Goal: Task Accomplishment & Management: Use online tool/utility

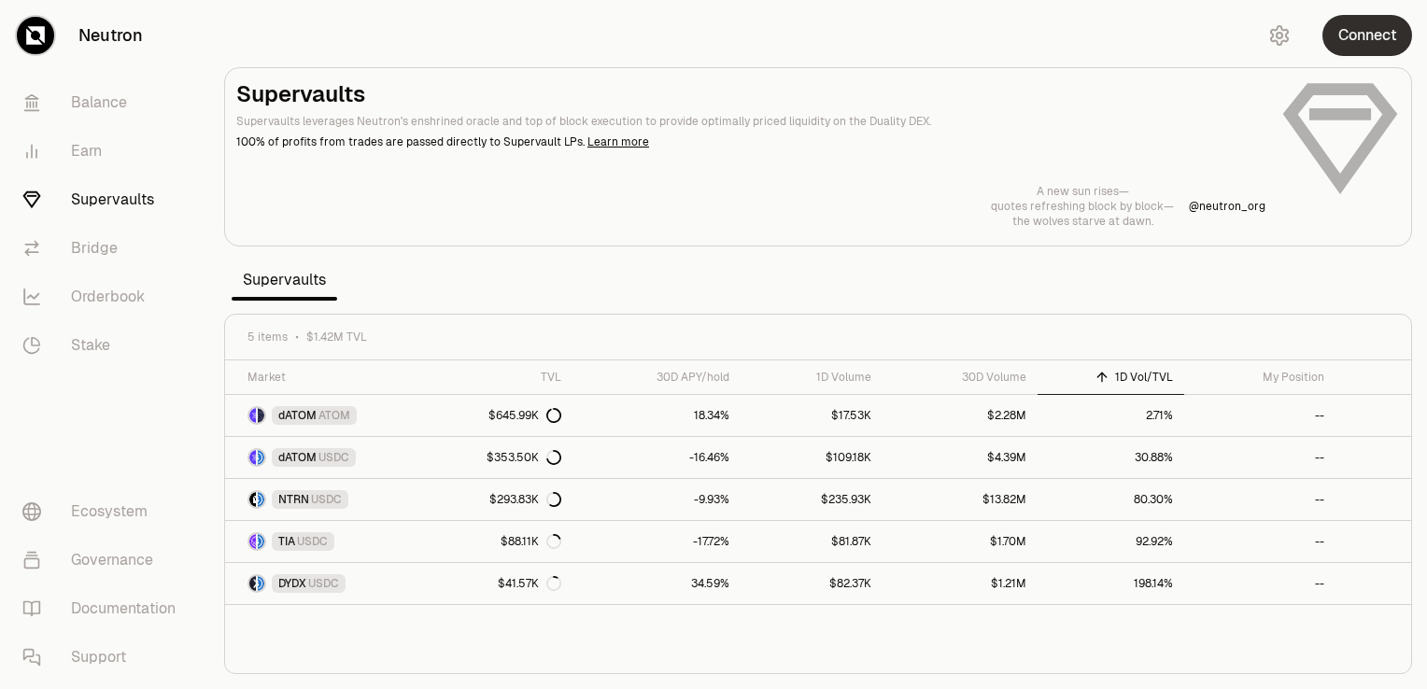
click at [1349, 40] on button "Connect" at bounding box center [1368, 35] width 90 height 41
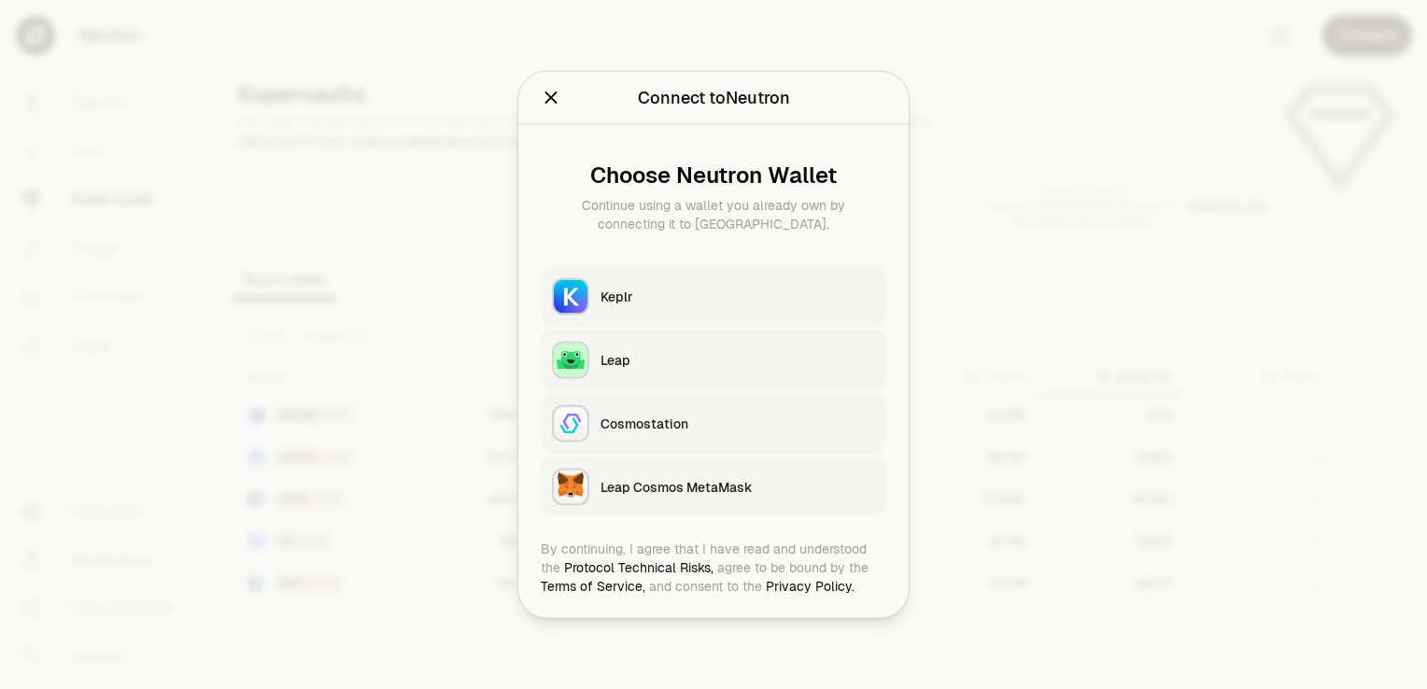
click at [721, 284] on button "Keplr" at bounding box center [714, 297] width 346 height 60
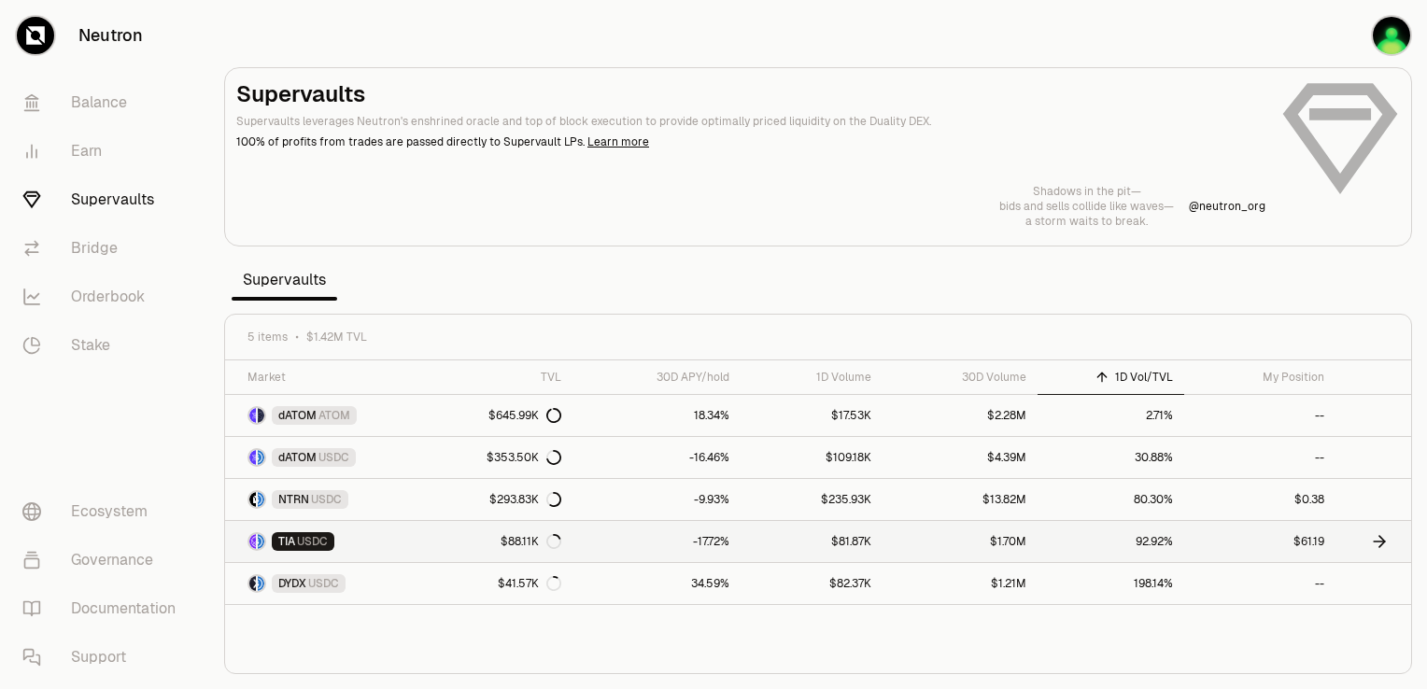
click at [1375, 546] on icon at bounding box center [1379, 541] width 19 height 19
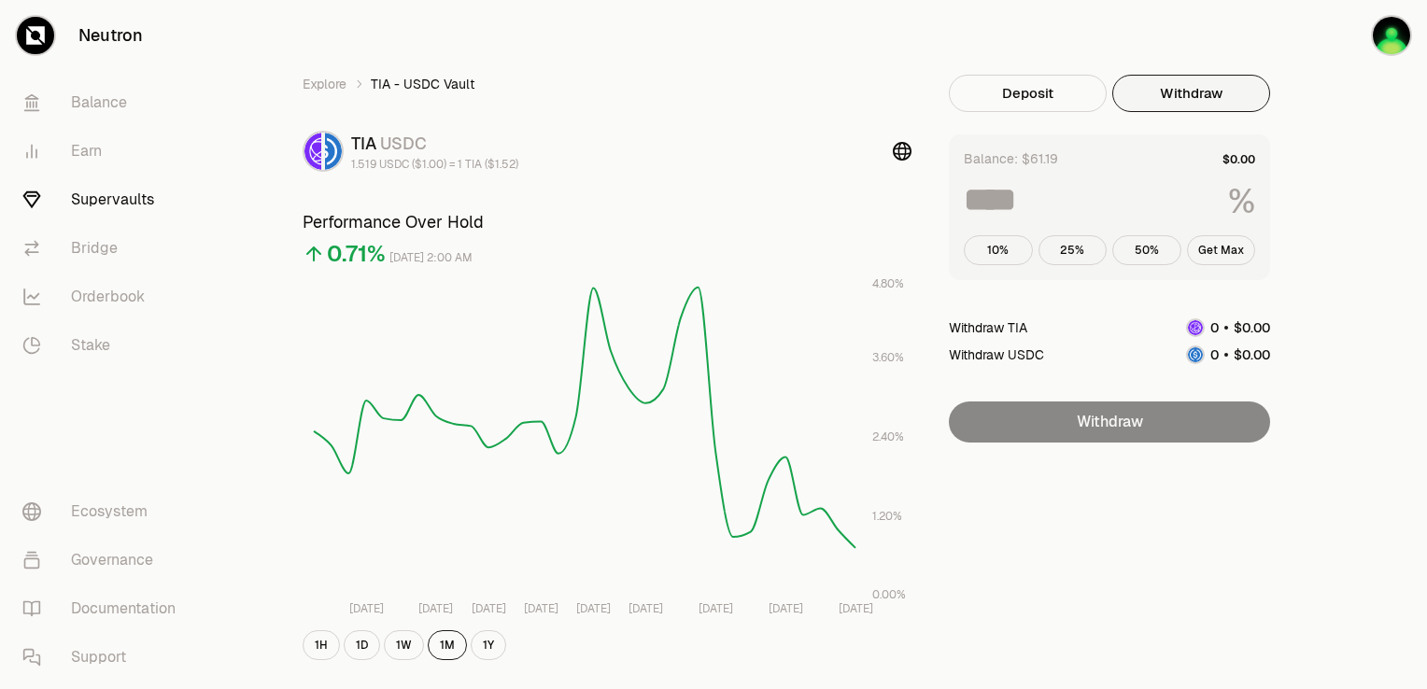
click at [1182, 94] on button "Withdraw" at bounding box center [1191, 93] width 158 height 37
click at [1195, 254] on button "Get Max" at bounding box center [1221, 250] width 69 height 30
type input "***"
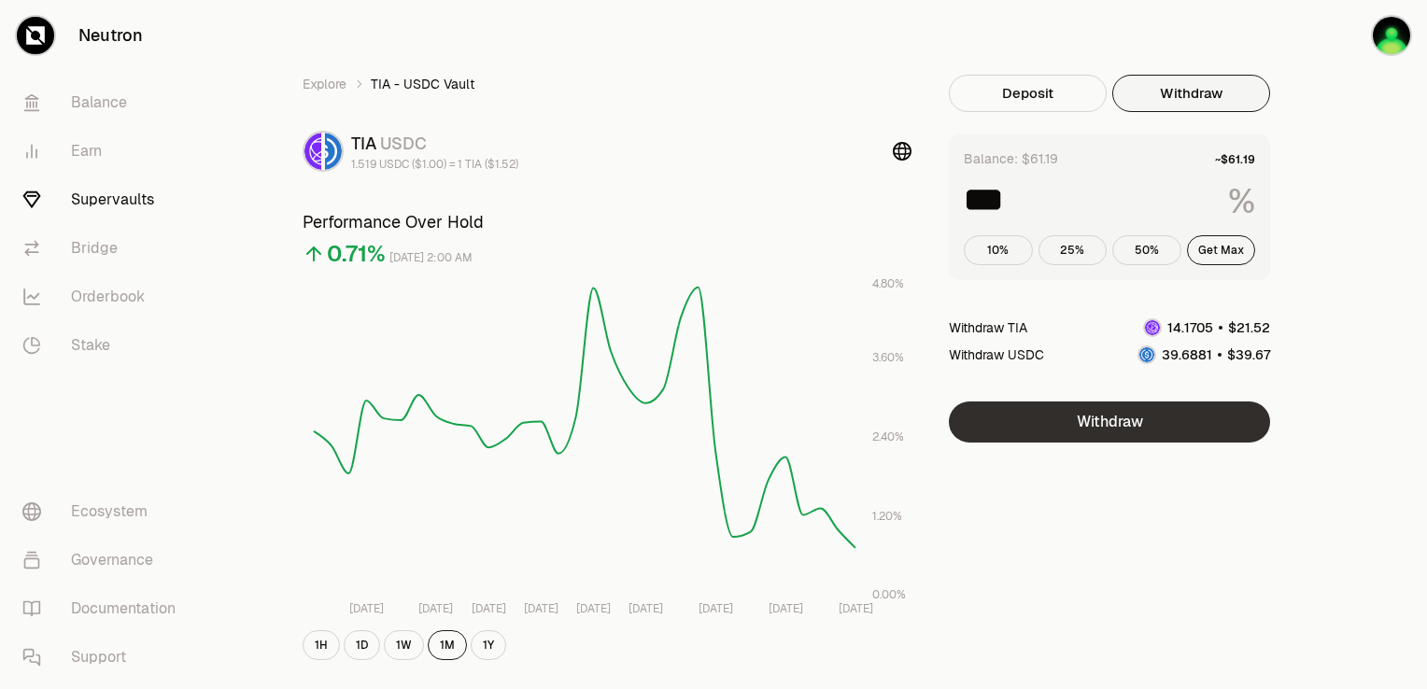
click at [1098, 409] on button "Withdraw" at bounding box center [1109, 422] width 321 height 41
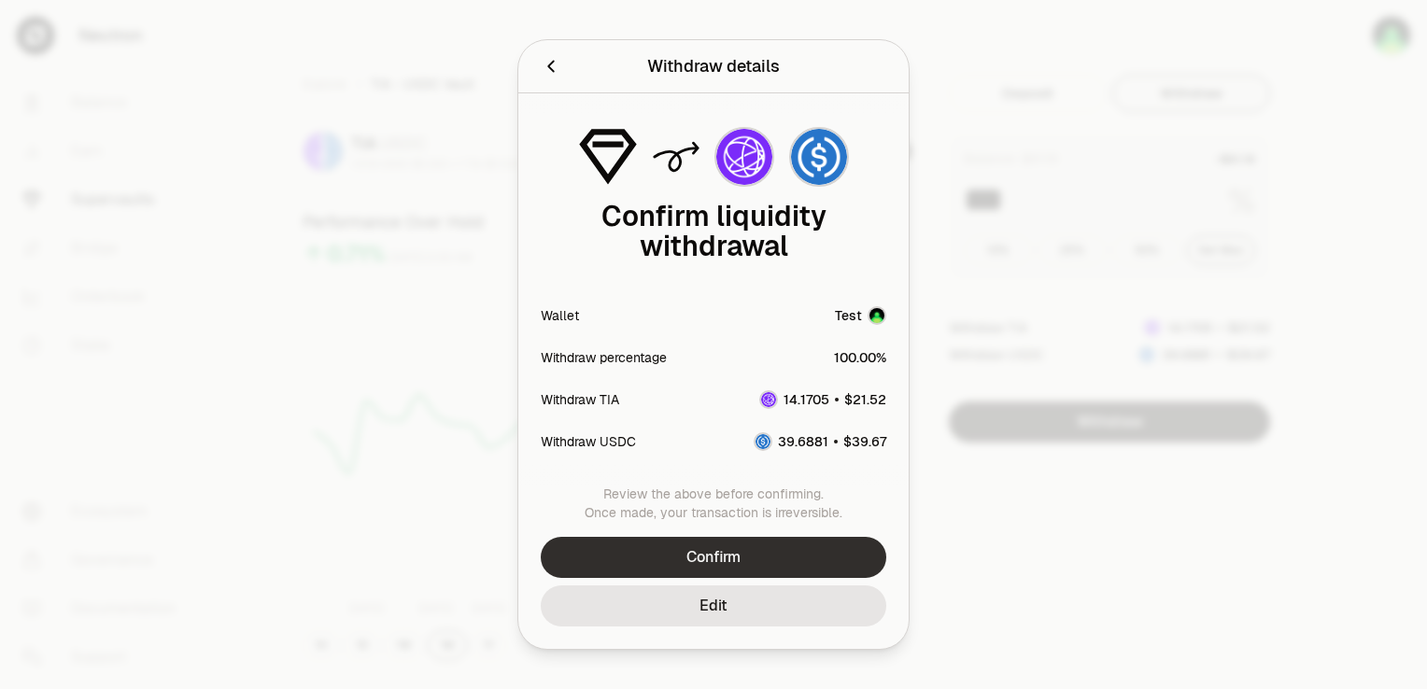
click at [769, 556] on button "Confirm" at bounding box center [714, 557] width 346 height 41
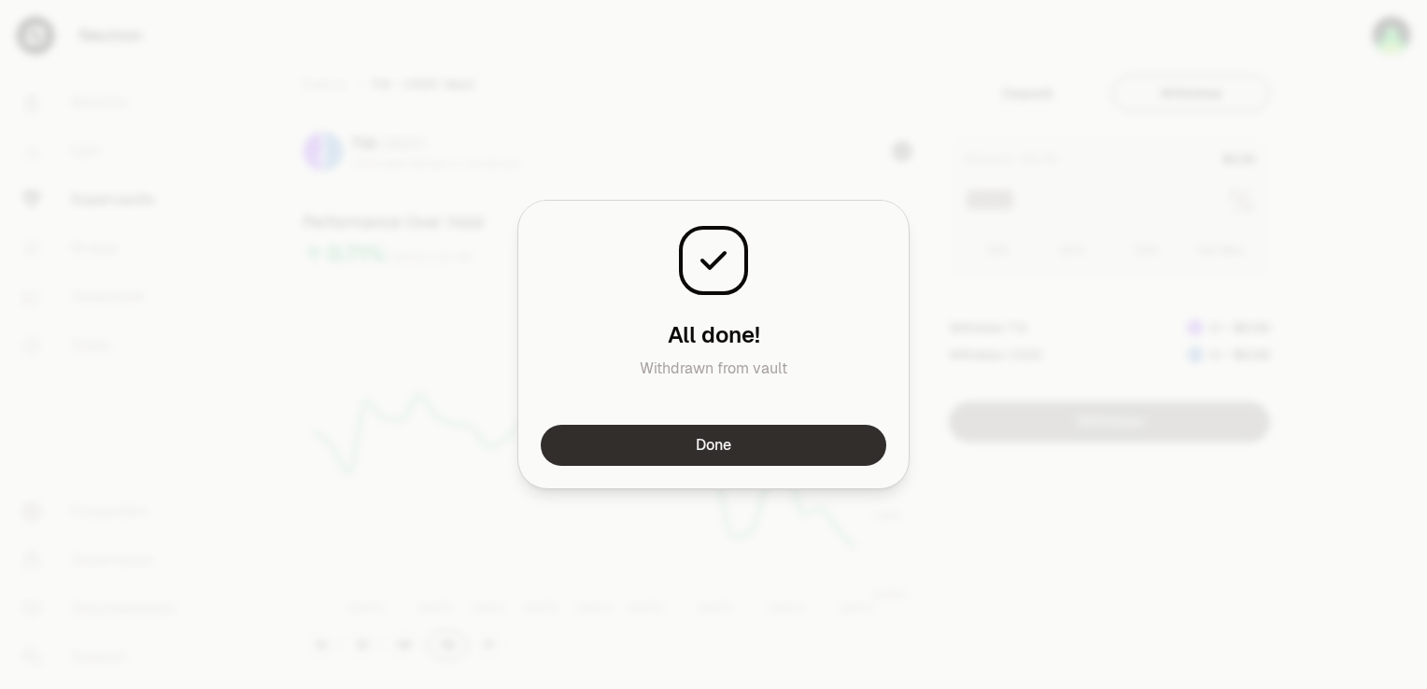
click at [802, 460] on button "Done" at bounding box center [714, 445] width 346 height 41
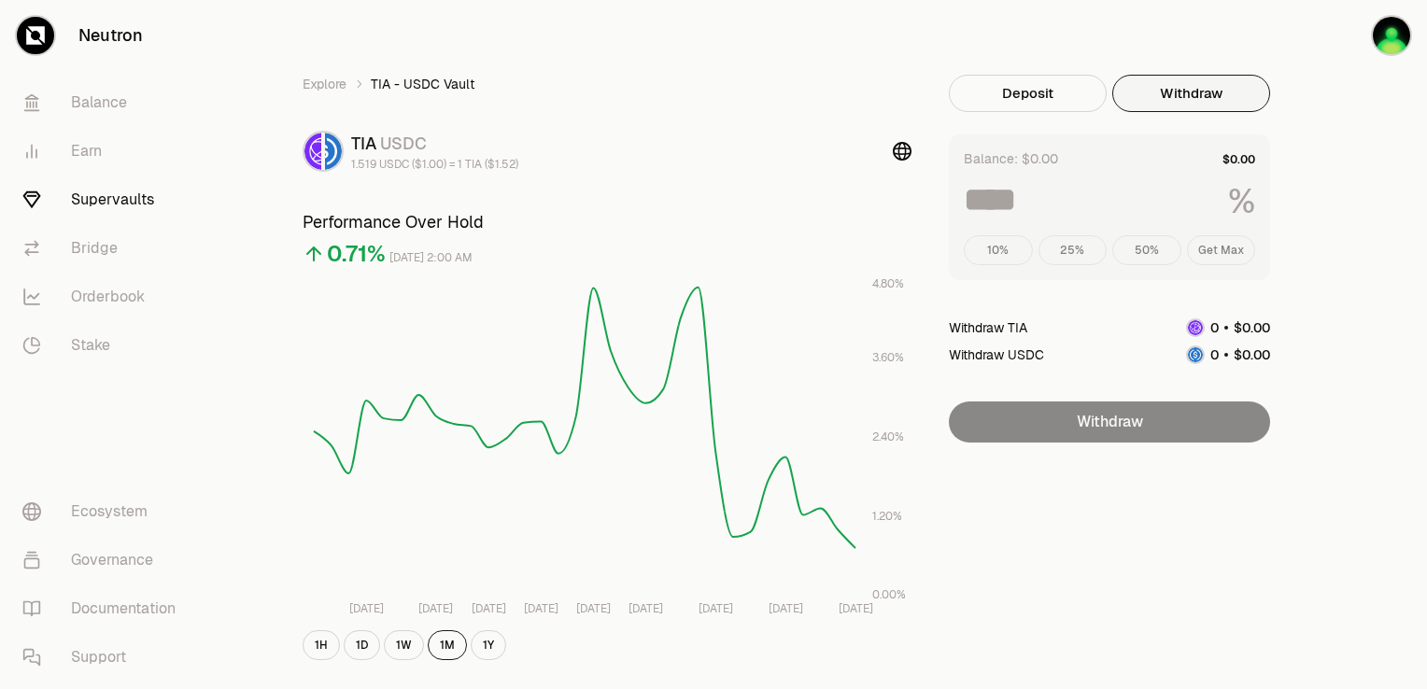
click at [803, 163] on div "TIA USDC 1.519 USDC ($1.00) = 1 TIA ($1.52)" at bounding box center [607, 151] width 609 height 41
